Goal: Communication & Community: Answer question/provide support

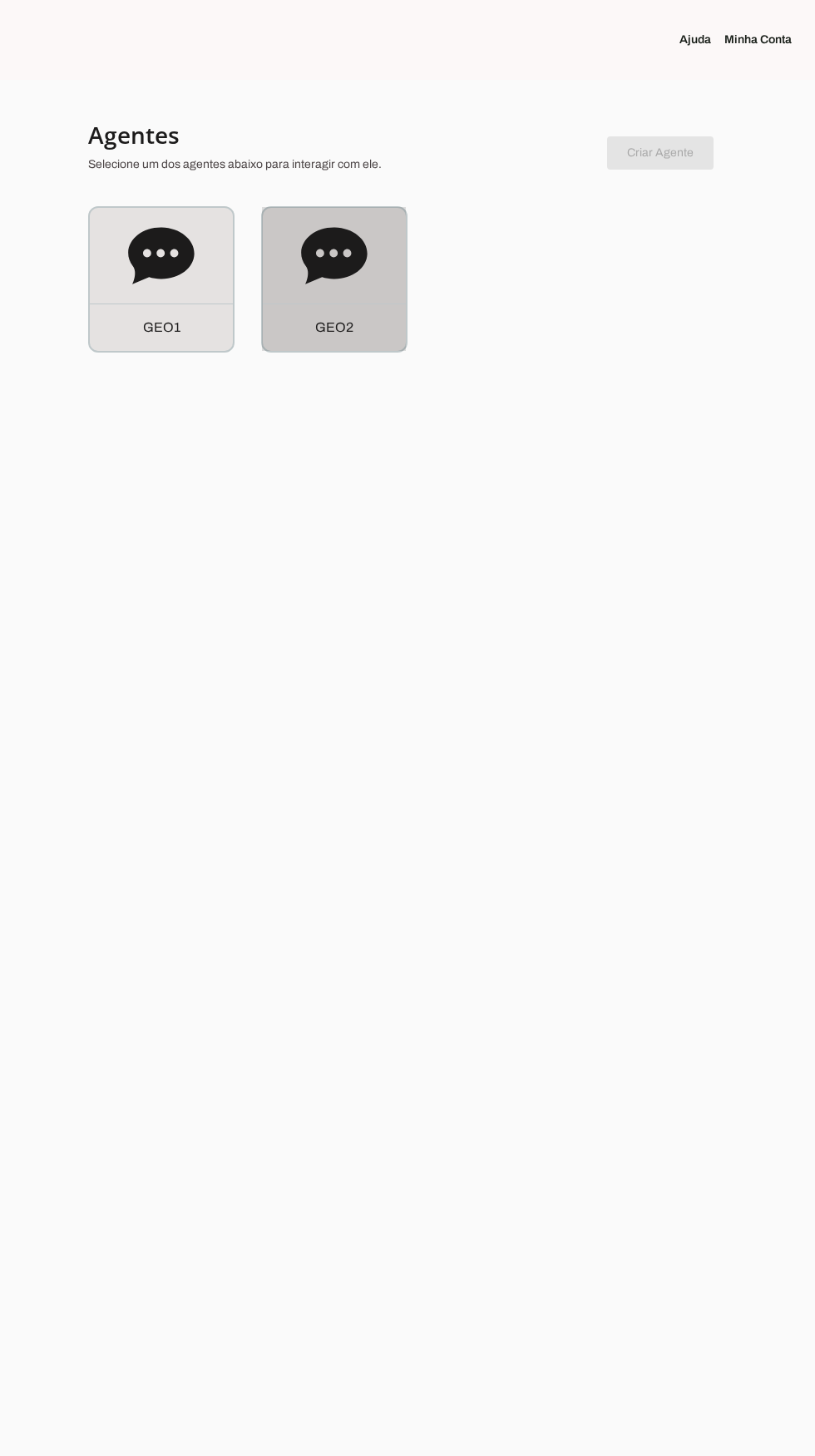
click at [350, 291] on div "G E O 2" at bounding box center [334, 278] width 143 height 143
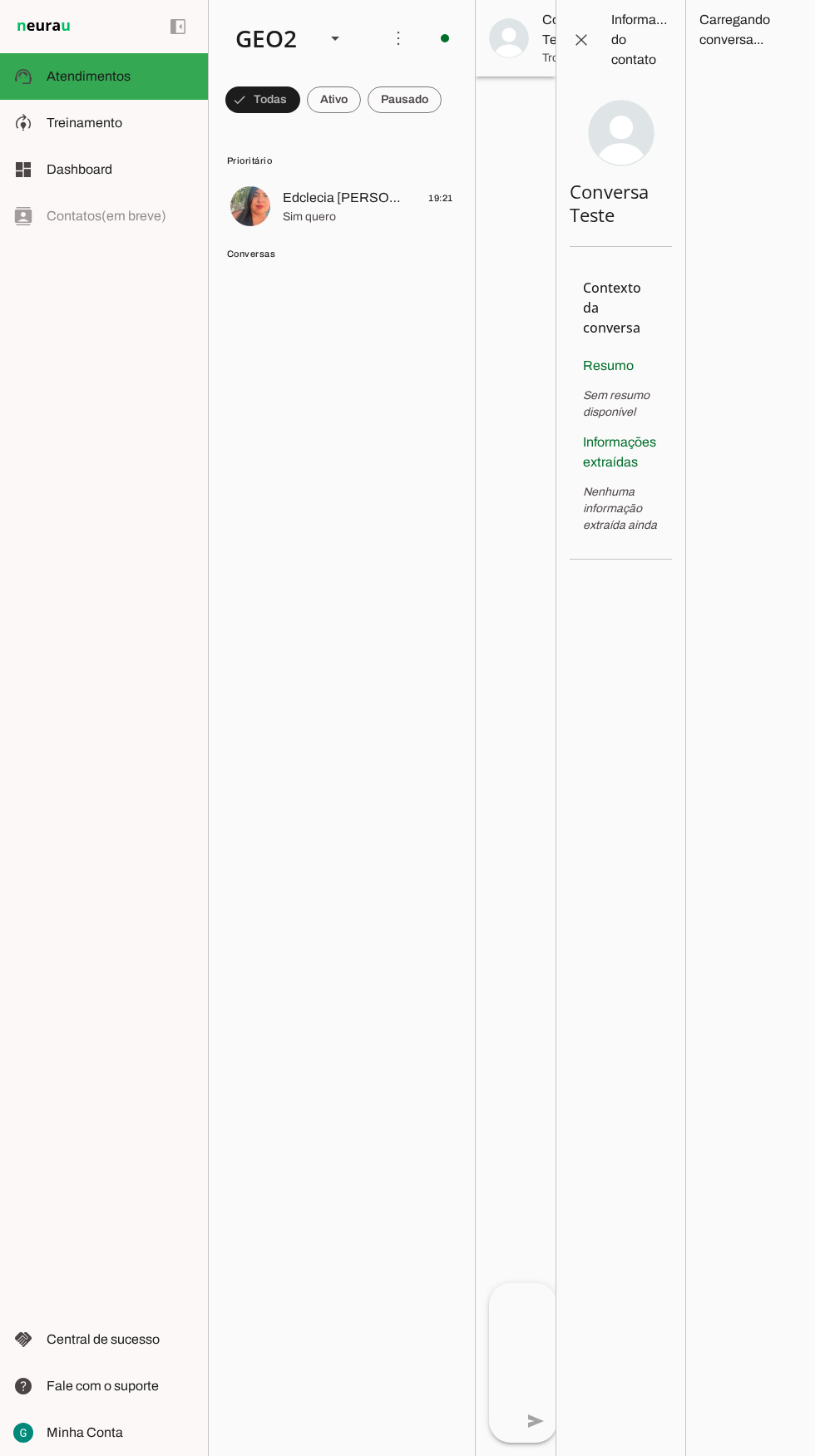
click at [357, 251] on span "Conversas" at bounding box center [340, 253] width 226 height 13
click at [343, 203] on span "Edclecia [PERSON_NAME] Aldeia Pau-ferro Banzaê" at bounding box center [345, 197] width 123 height 20
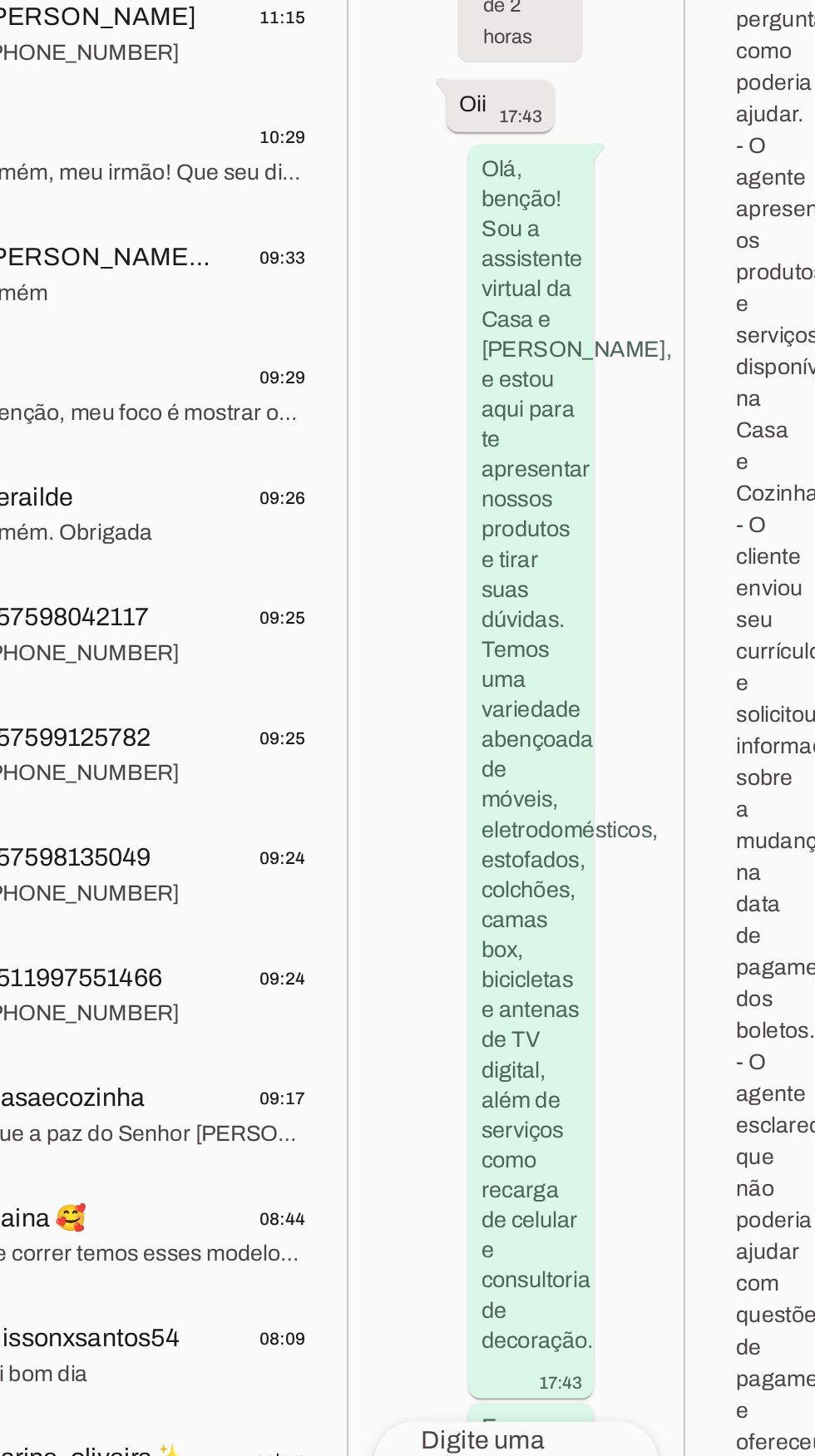
scroll to position [85074, 0]
